Goal: Transaction & Acquisition: Purchase product/service

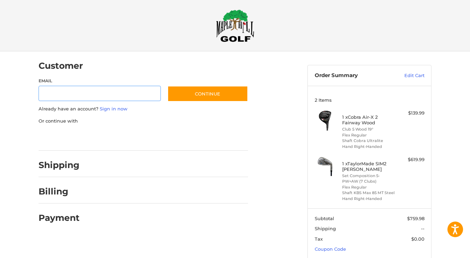
scroll to position [46, 0]
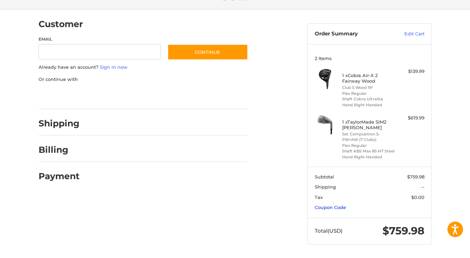
click at [327, 209] on link "Coupon Code" at bounding box center [330, 208] width 31 height 6
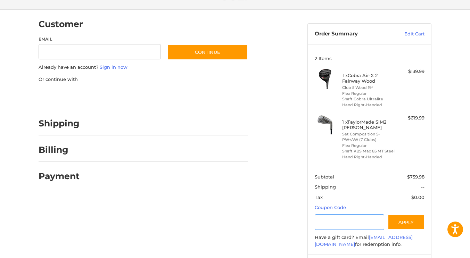
click at [329, 221] on input "Gift Certificate or Coupon Code" at bounding box center [350, 222] width 70 height 16
type input "********"
click at [417, 222] on button "Apply" at bounding box center [406, 222] width 37 height 16
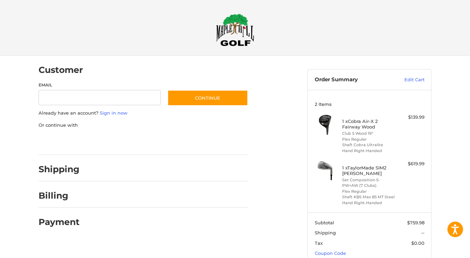
scroll to position [108, 0]
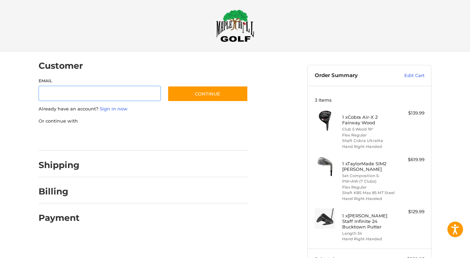
scroll to position [74, 0]
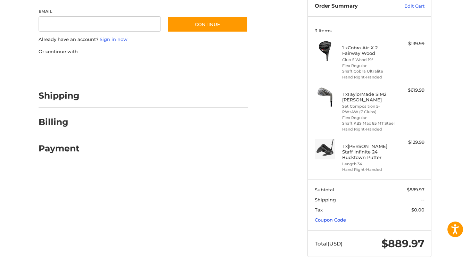
click at [336, 217] on link "Coupon Code" at bounding box center [330, 220] width 31 height 6
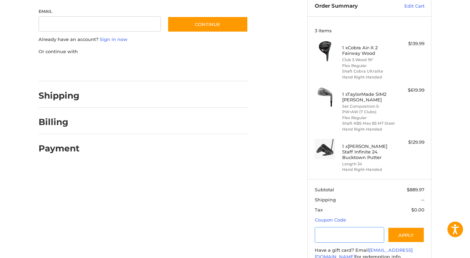
click at [347, 227] on input "Gift Certificate or Coupon Code" at bounding box center [350, 235] width 70 height 16
type input "********"
click at [410, 230] on button "Apply" at bounding box center [406, 235] width 37 height 16
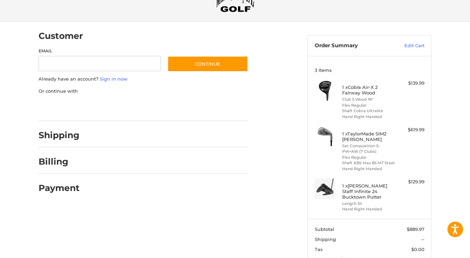
scroll to position [0, 0]
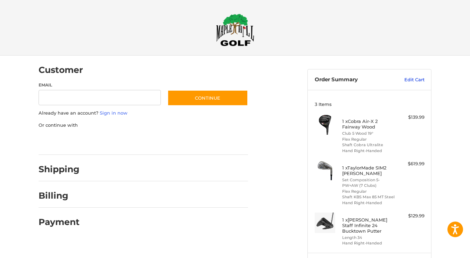
click at [409, 80] on link "Edit Cart" at bounding box center [406, 79] width 35 height 7
